Goal: Task Accomplishment & Management: Manage account settings

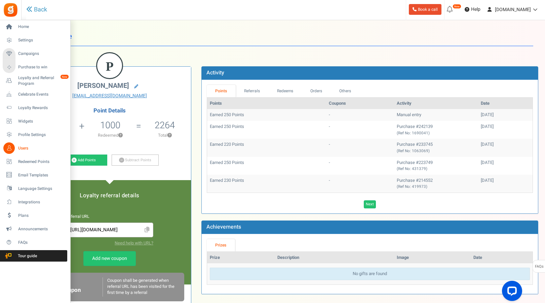
click at [19, 148] on span "Users" at bounding box center [41, 148] width 47 height 6
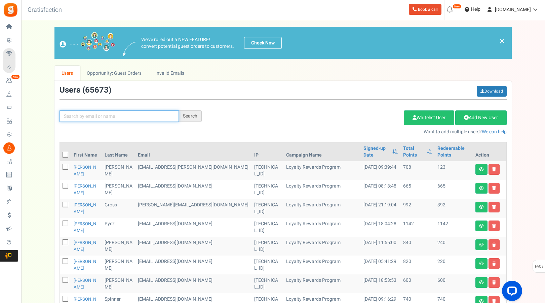
click at [106, 118] on input "text" at bounding box center [119, 115] width 119 height 11
type input "[PERSON_NAME]"
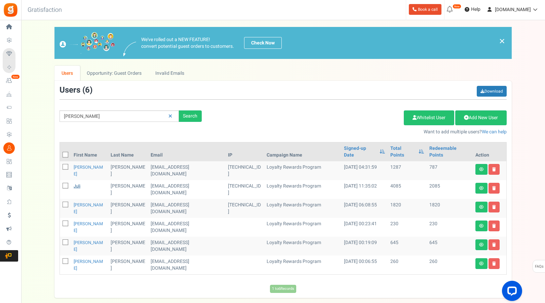
click at [78, 183] on link "Juli" at bounding box center [77, 186] width 7 height 6
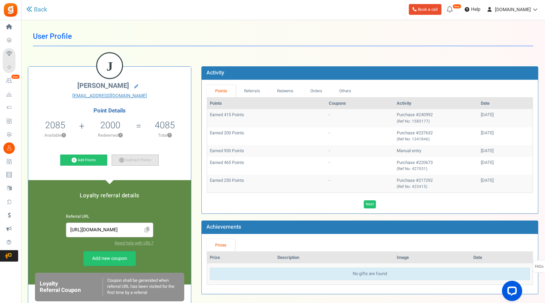
click at [133, 157] on link "Subtract Points" at bounding box center [135, 159] width 47 height 11
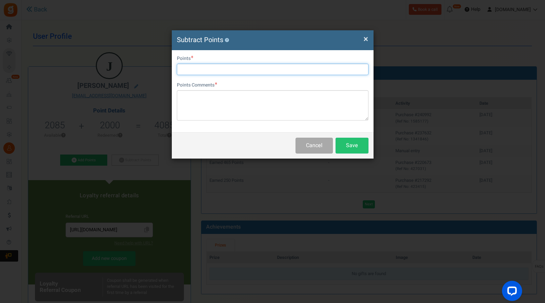
click at [242, 69] on input "text" at bounding box center [273, 69] width 192 height 11
type input "1850"
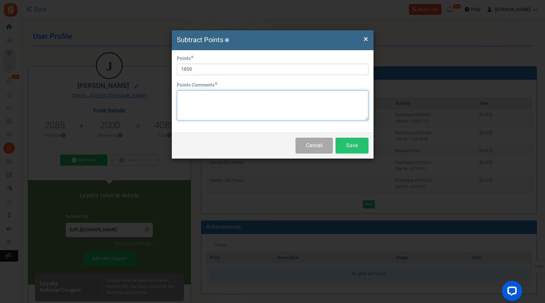
click at [221, 101] on textarea at bounding box center [273, 105] width 192 height 30
type textarea "Used points for a manual order plus earned points for todays transaction"
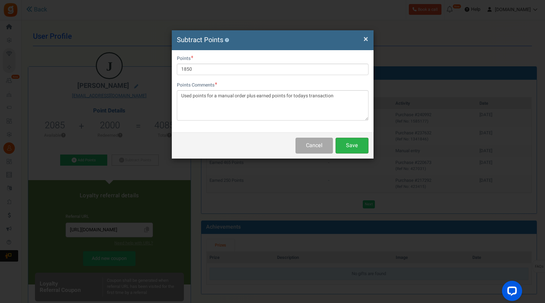
click at [344, 142] on button "Save" at bounding box center [352, 146] width 33 height 16
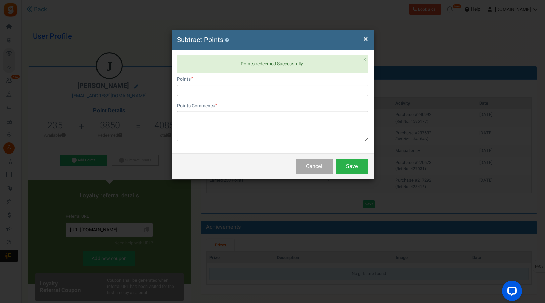
click at [347, 168] on button "Save" at bounding box center [352, 167] width 33 height 16
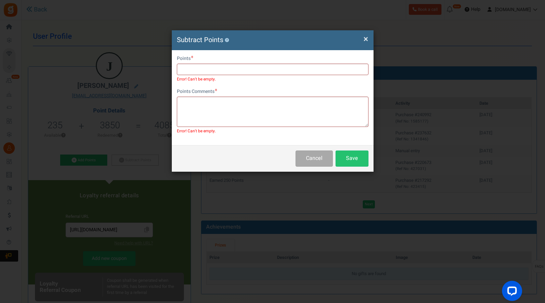
click at [369, 37] on div "× Close Subtract Points ?" at bounding box center [273, 40] width 202 height 20
click at [360, 38] on h4 "Subtract Points ?" at bounding box center [273, 40] width 192 height 10
click at [364, 38] on span "×" at bounding box center [366, 39] width 5 height 13
